Goal: Information Seeking & Learning: Learn about a topic

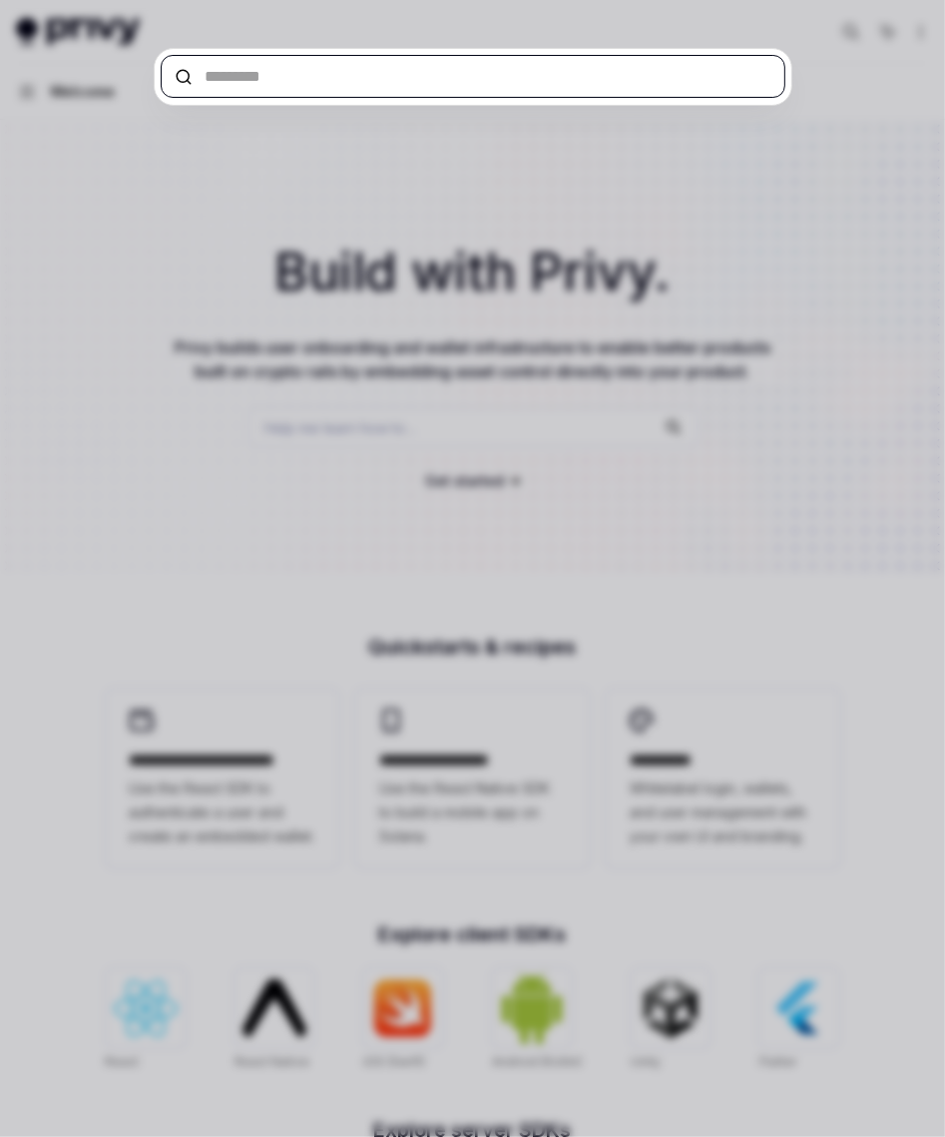
click at [237, 81] on input "text" at bounding box center [473, 76] width 625 height 43
type textarea "*"
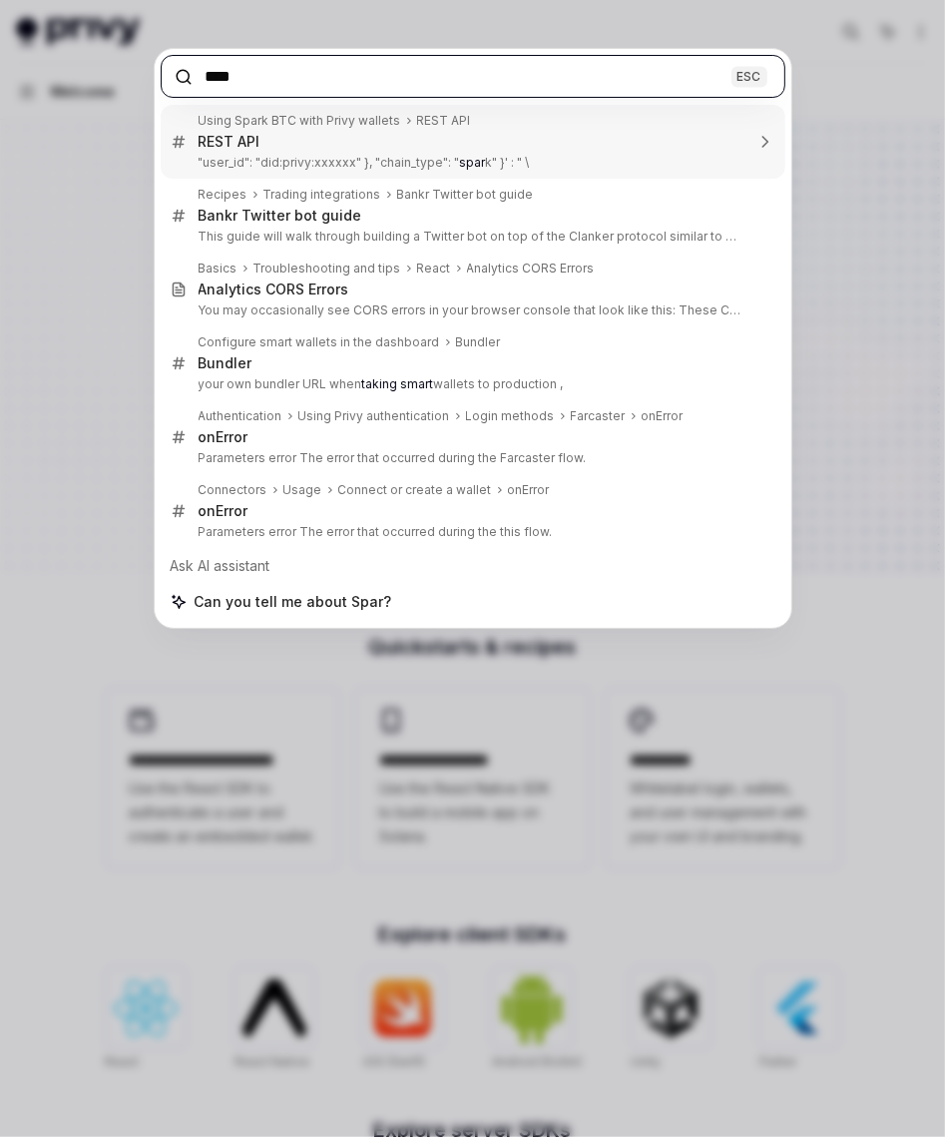
type input "*****"
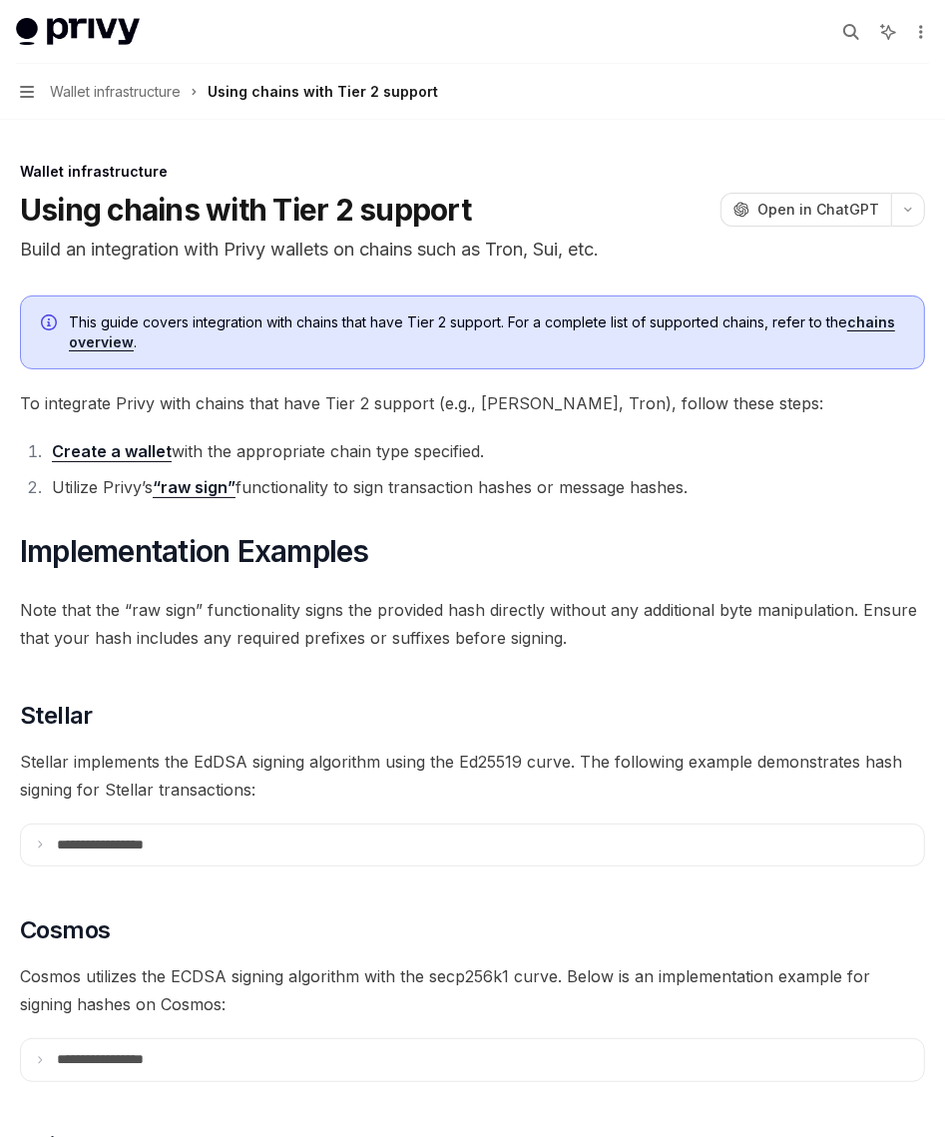
scroll to position [2183, 0]
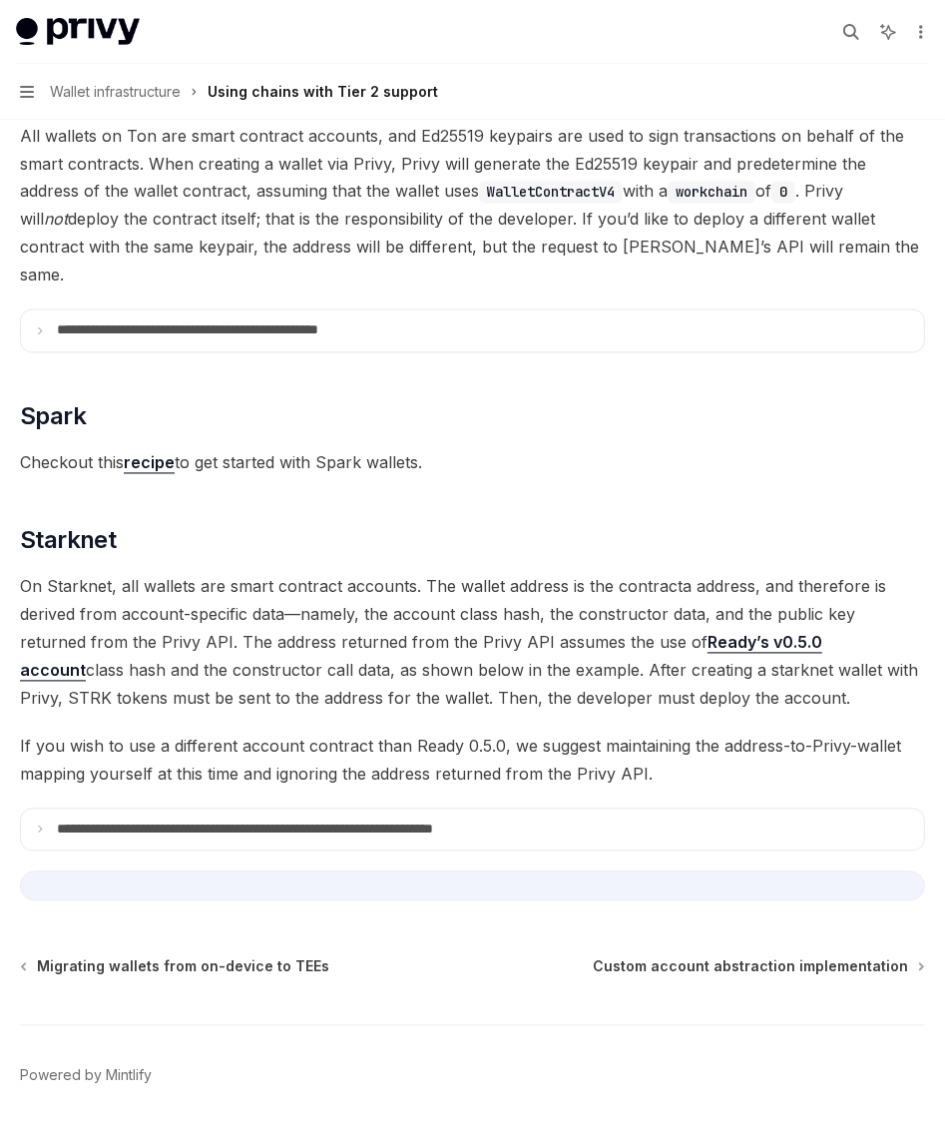
click at [163, 453] on link "recipe" at bounding box center [149, 463] width 51 height 21
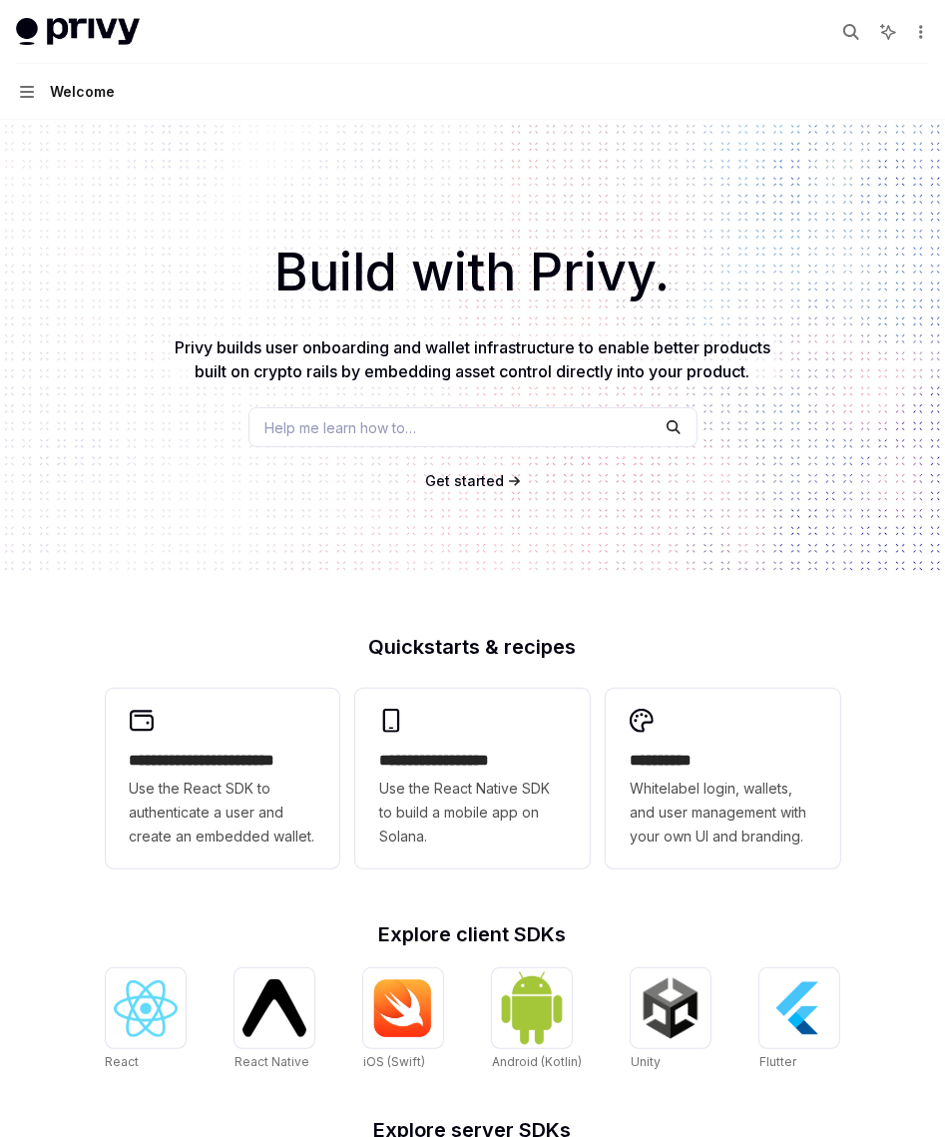
click at [299, 420] on span "Help me learn how to…" at bounding box center [342, 427] width 152 height 21
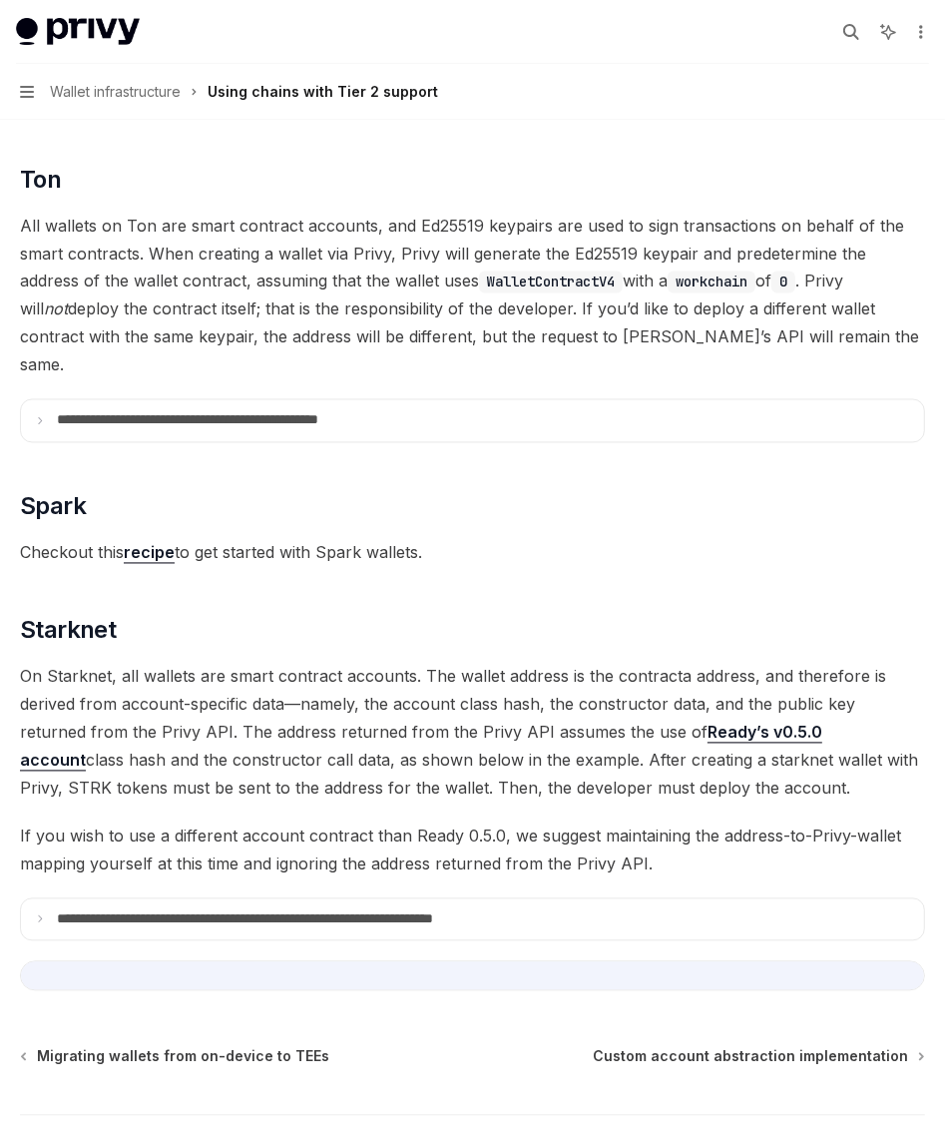
scroll to position [2183, 0]
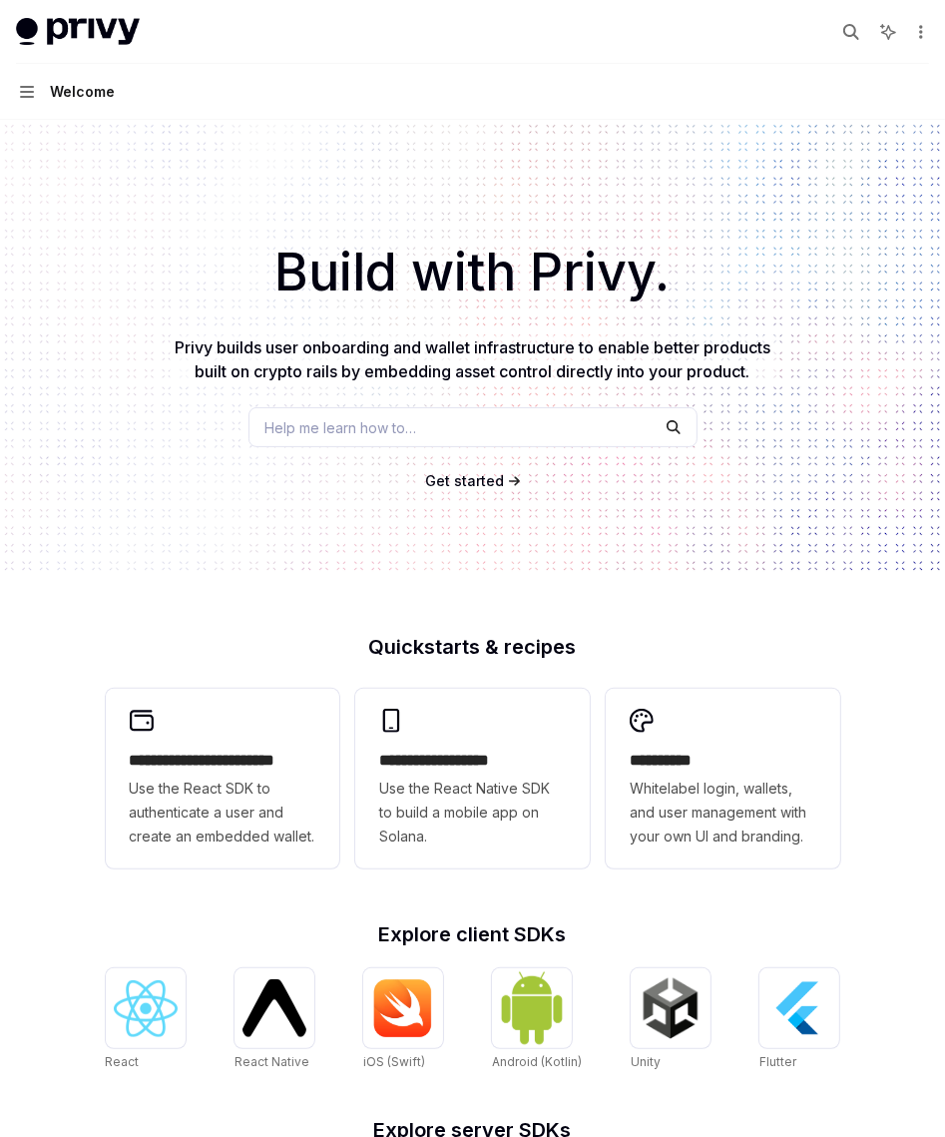
click at [307, 434] on span "Help me learn how to…" at bounding box center [342, 427] width 152 height 21
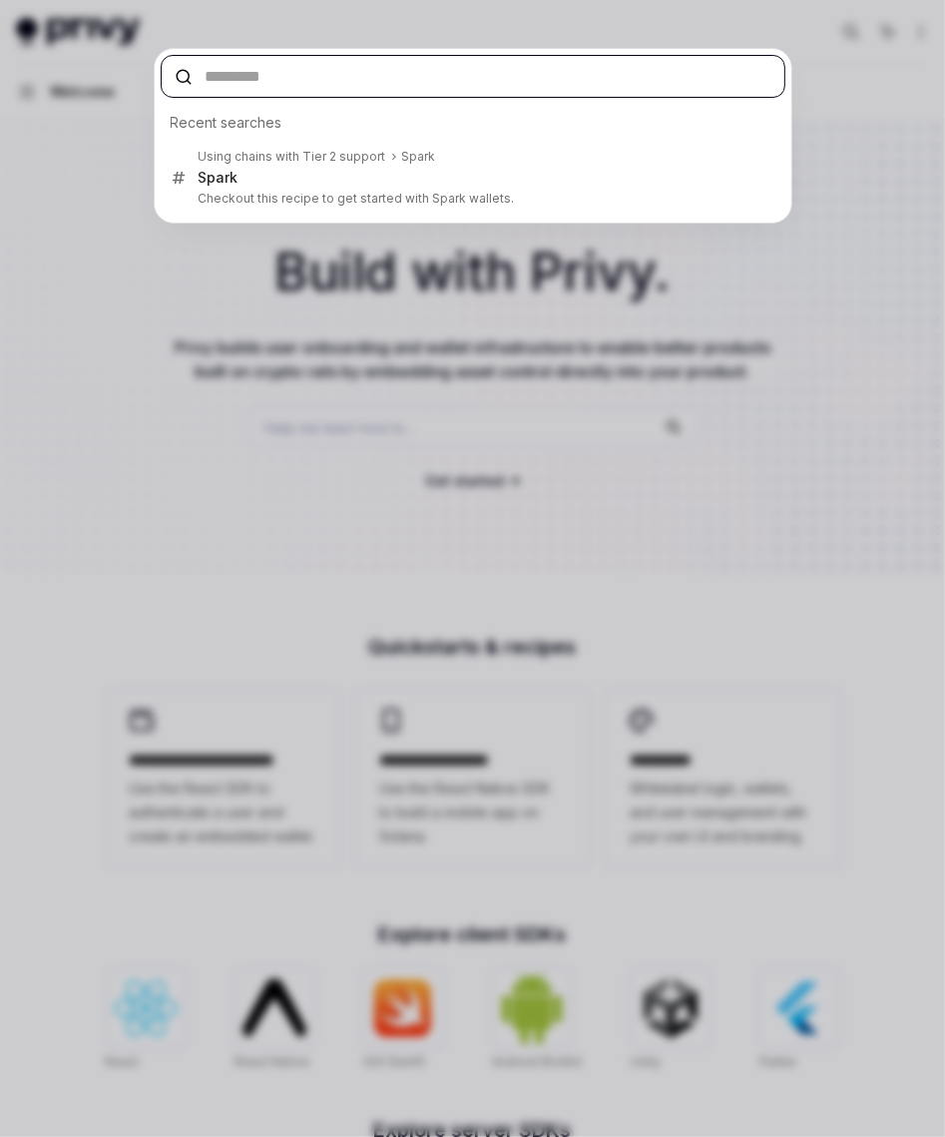
click at [248, 85] on input "text" at bounding box center [473, 76] width 625 height 43
type textarea "*"
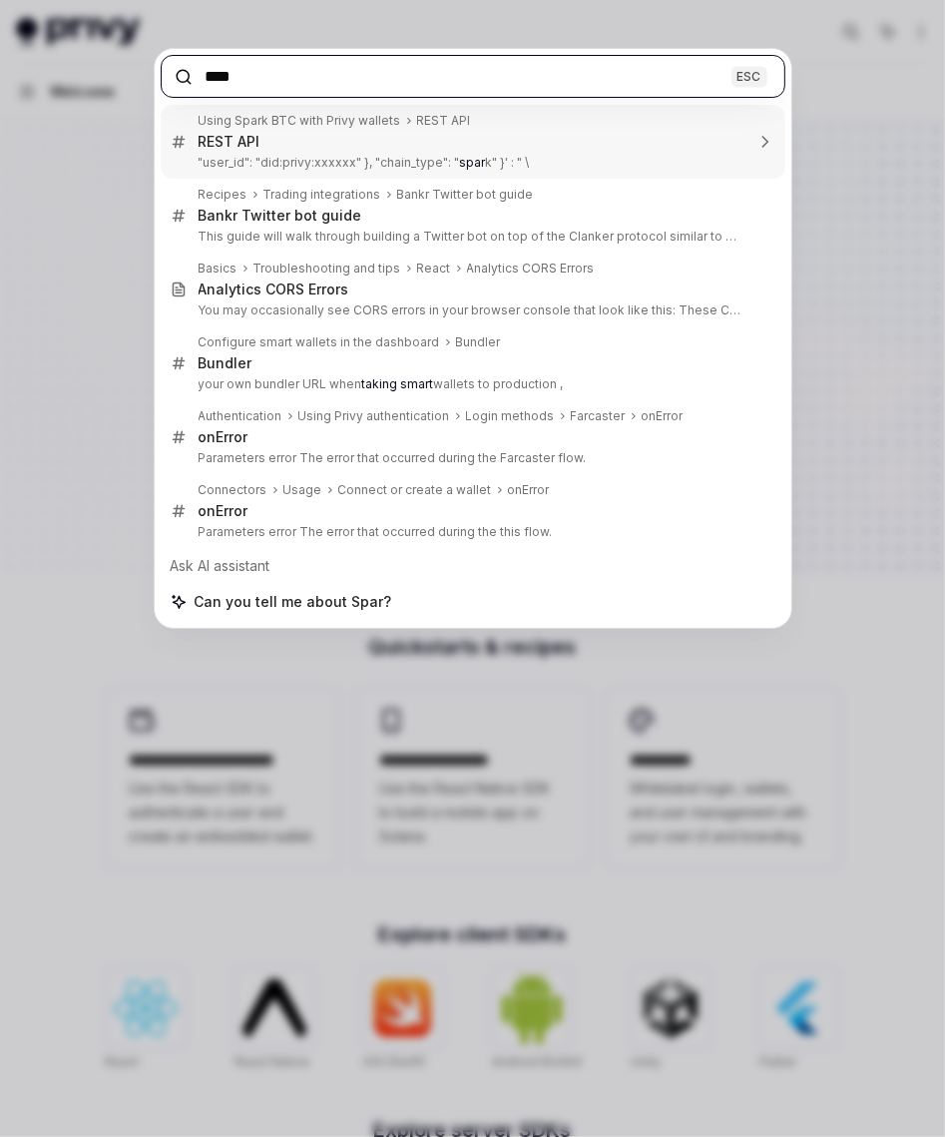
type input "*****"
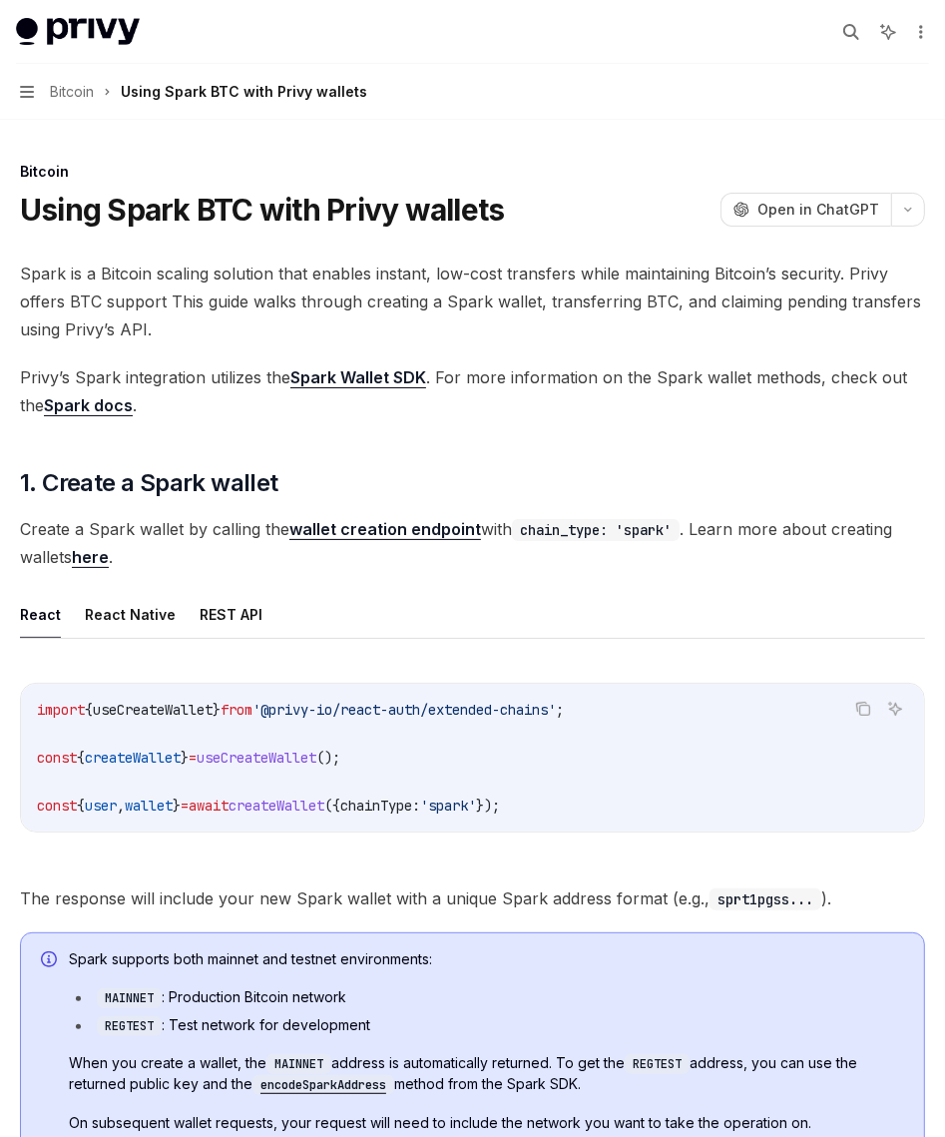
type textarea "*"
